Goal: Information Seeking & Learning: Check status

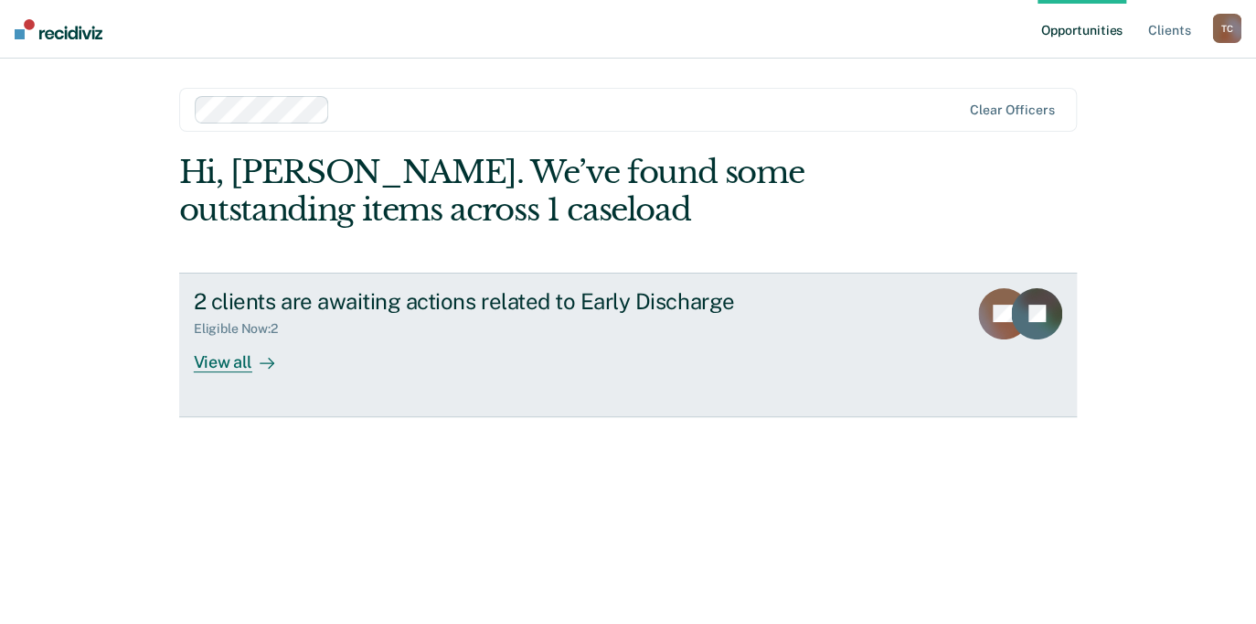
click at [233, 366] on div "View all" at bounding box center [245, 355] width 102 height 36
